Goal: Task Accomplishment & Management: Use online tool/utility

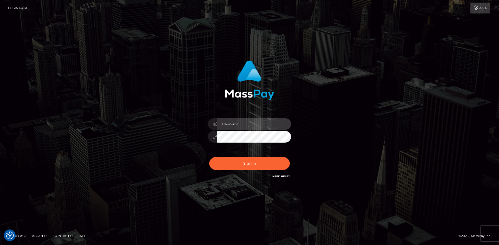
click at [260, 121] on input "text" at bounding box center [254, 124] width 74 height 12
type input "[PERSON_NAME]"
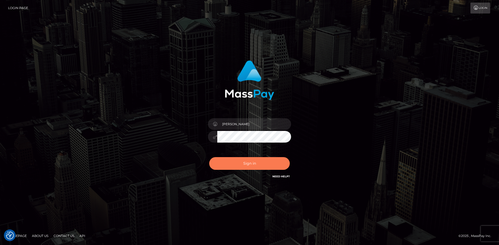
click at [238, 161] on button "Sign in" at bounding box center [249, 163] width 80 height 13
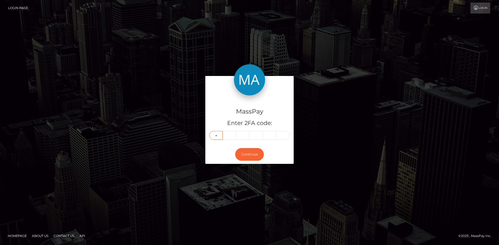
type input "8"
type input "3"
type input "1"
type input "4"
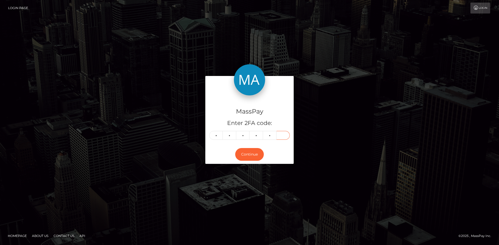
type input "1"
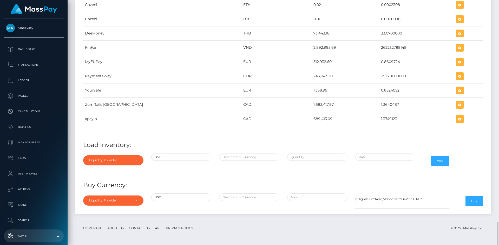
scroll to position [2281, 0]
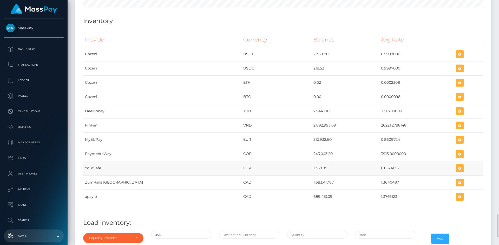
click at [311, 166] on td "1,358.99" at bounding box center [345, 168] width 68 height 14
copy td "1,358.99"
drag, startPoint x: 358, startPoint y: 168, endPoint x: 382, endPoint y: 172, distance: 24.4
click at [382, 172] on td "0.8524052" at bounding box center [416, 168] width 75 height 14
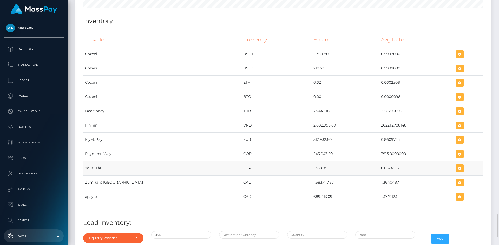
copy td "0.8524052"
click at [379, 171] on td "0.8524052" at bounding box center [416, 168] width 75 height 14
drag, startPoint x: 359, startPoint y: 168, endPoint x: 377, endPoint y: 171, distance: 18.1
click at [379, 171] on td "0.8524052" at bounding box center [416, 168] width 75 height 14
copy td "0.8524052"
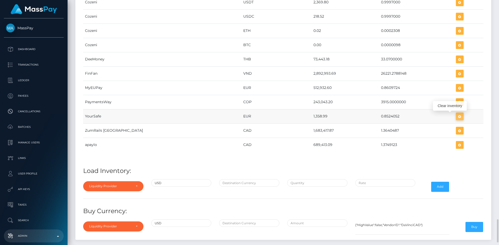
scroll to position [2546, 415]
click at [456, 116] on icon "button" at bounding box center [459, 116] width 6 height 6
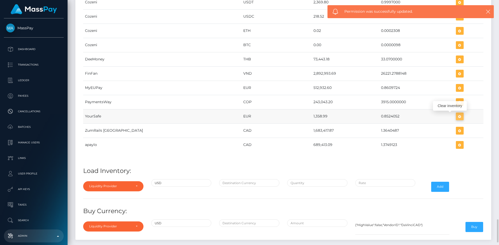
click at [456, 115] on icon "button" at bounding box center [459, 116] width 6 height 6
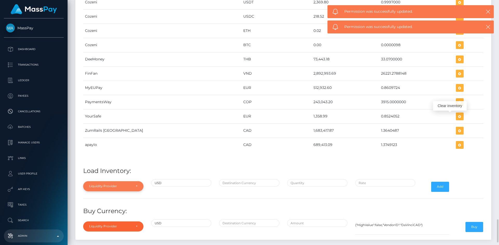
click at [135, 186] on div "Liquidity Provider" at bounding box center [113, 186] width 48 height 4
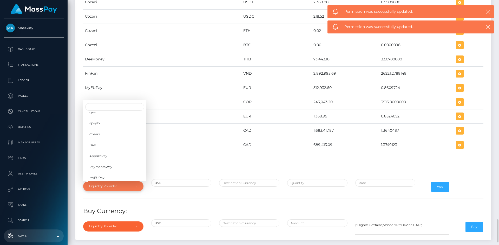
scroll to position [82, 0]
click at [110, 148] on link "YourSafe" at bounding box center [114, 146] width 63 height 10
select select "YourSafe"
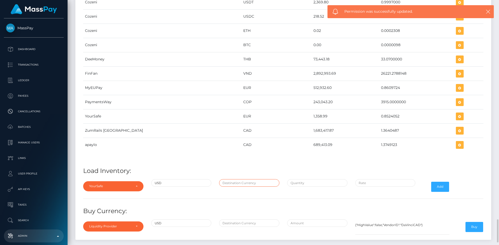
click at [227, 185] on input "text" at bounding box center [249, 183] width 60 height 8
type input "EUR"
click at [305, 185] on input "text" at bounding box center [317, 183] width 60 height 8
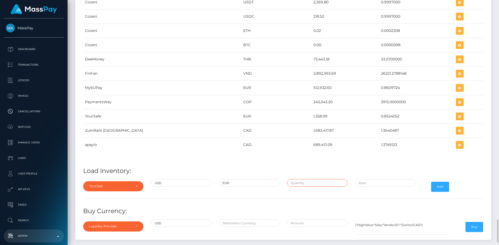
click at [319, 181] on input "text" at bounding box center [317, 183] width 60 height 8
paste input "279,283.3900000"
type input "$279,283.3900000"
click at [374, 185] on input "$" at bounding box center [385, 183] width 60 height 8
paste input "0.8422730"
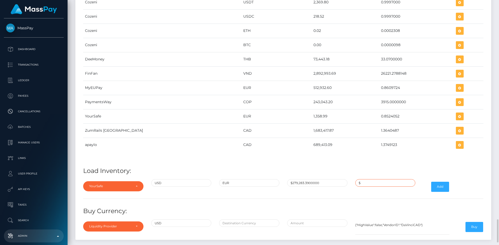
type input "$0.8422730"
click at [439, 187] on button "Add" at bounding box center [440, 187] width 18 height 10
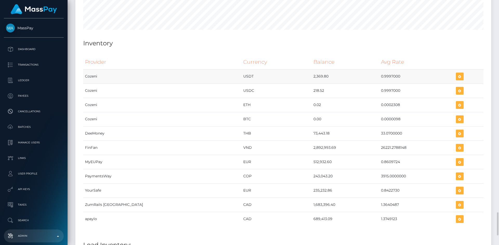
scroll to position [2359, 0]
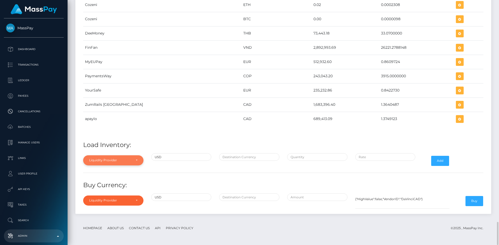
click at [126, 161] on div "Liquidity Provider" at bounding box center [110, 160] width 42 height 4
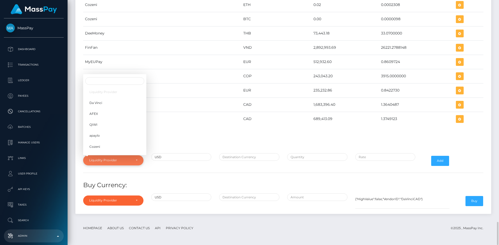
scroll to position [82, 0]
click at [103, 118] on link "YourSafe" at bounding box center [114, 120] width 63 height 10
select select "YourSafe"
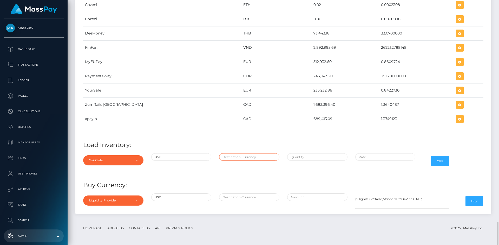
drag, startPoint x: 227, startPoint y: 157, endPoint x: 233, endPoint y: 160, distance: 5.9
click at [227, 157] on input "text" at bounding box center [249, 157] width 60 height 8
type input "EUR"
click at [317, 159] on input "text" at bounding box center [317, 157] width 60 height 8
paste input "995.2120567"
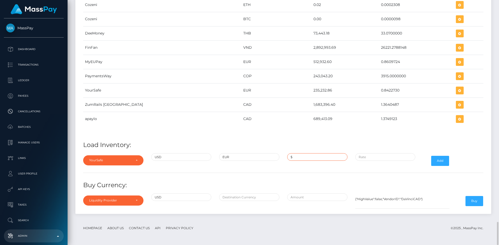
type input "$995.2120567"
click at [378, 156] on input "$" at bounding box center [385, 157] width 60 height 8
paste input "0.8479298"
type input "$0.8479298"
click at [440, 163] on button "Add" at bounding box center [440, 161] width 18 height 10
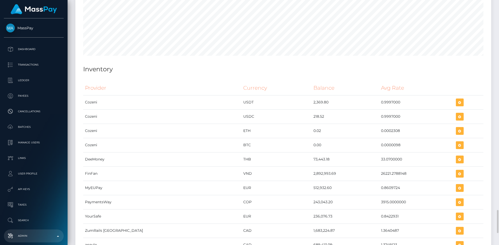
scroll to position [2359, 0]
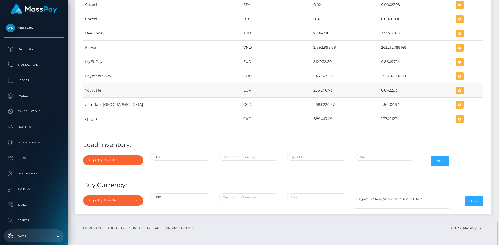
drag, startPoint x: 279, startPoint y: 90, endPoint x: 298, endPoint y: 91, distance: 19.0
click at [311, 91] on td "236,076.73" at bounding box center [345, 90] width 68 height 14
copy td "236,076.73"
drag, startPoint x: 358, startPoint y: 91, endPoint x: 378, endPoint y: 94, distance: 20.3
click at [379, 94] on td "0.8422931" at bounding box center [416, 90] width 75 height 14
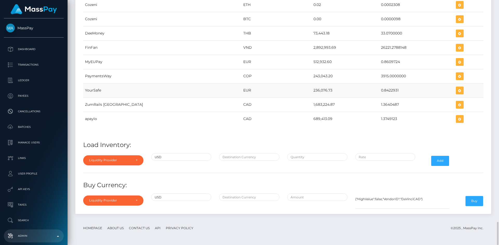
copy td "0.8422931"
click at [456, 91] on icon "button" at bounding box center [459, 91] width 6 height 6
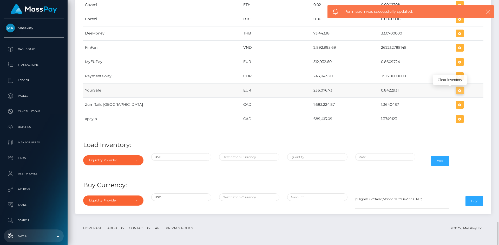
click at [456, 91] on icon "button" at bounding box center [459, 91] width 6 height 6
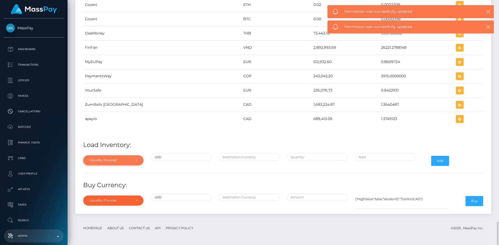
click at [108, 160] on div "Liquidity Provider" at bounding box center [110, 160] width 42 height 4
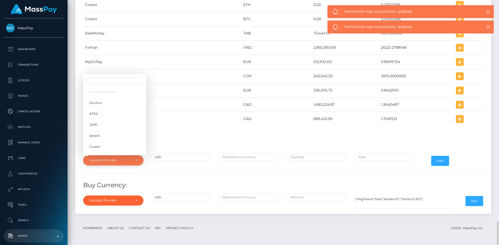
scroll to position [82, 0]
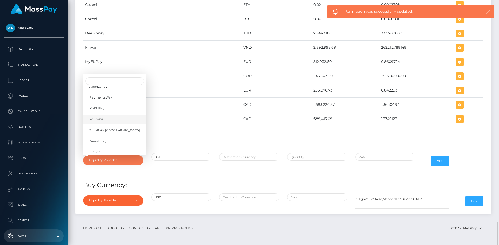
click at [107, 118] on link "YourSafe" at bounding box center [114, 120] width 63 height 10
select select "YourSafe"
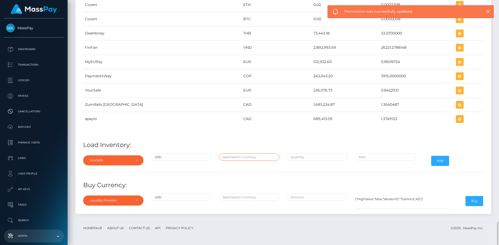
click at [226, 154] on input "text" at bounding box center [249, 157] width 60 height 8
type input "EUR"
click at [308, 160] on input "text" at bounding box center [317, 157] width 60 height 8
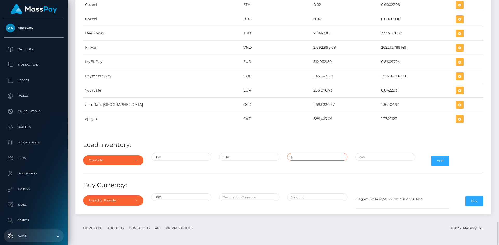
click at [308, 160] on input "$" at bounding box center [317, 157] width 60 height 8
paste input "280,278.6000000"
type input "$280,278.6000000"
click at [374, 158] on input "text" at bounding box center [385, 157] width 60 height 8
paste input "0.8422931"
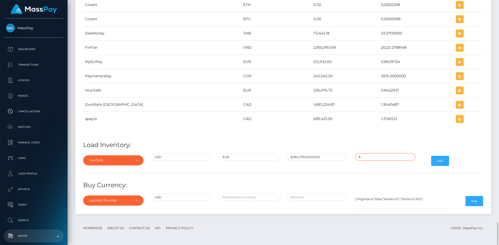
type input "$0.8422931"
click at [440, 162] on button "Add" at bounding box center [440, 161] width 18 height 10
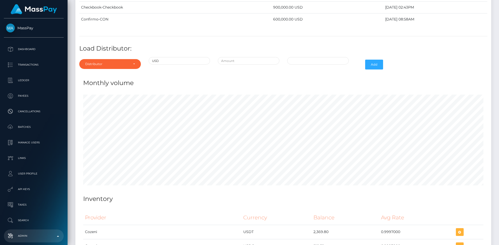
scroll to position [2359, 0]
